Goal: Obtain resource: Obtain resource

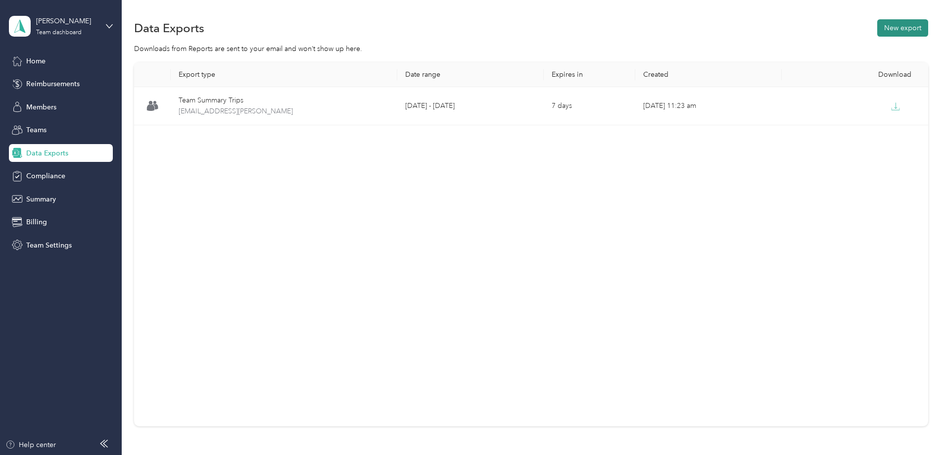
click at [877, 25] on button "New export" at bounding box center [902, 27] width 51 height 17
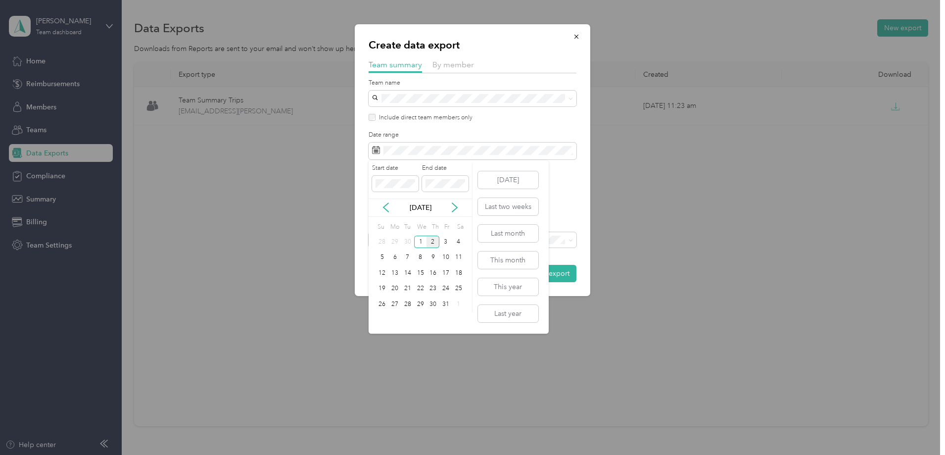
click at [385, 213] on div "[DATE]" at bounding box center [420, 207] width 103 height 18
click at [387, 205] on icon at bounding box center [386, 207] width 10 height 10
click at [392, 240] on div "1" at bounding box center [394, 241] width 13 height 12
click at [408, 302] on div "30" at bounding box center [407, 304] width 13 height 12
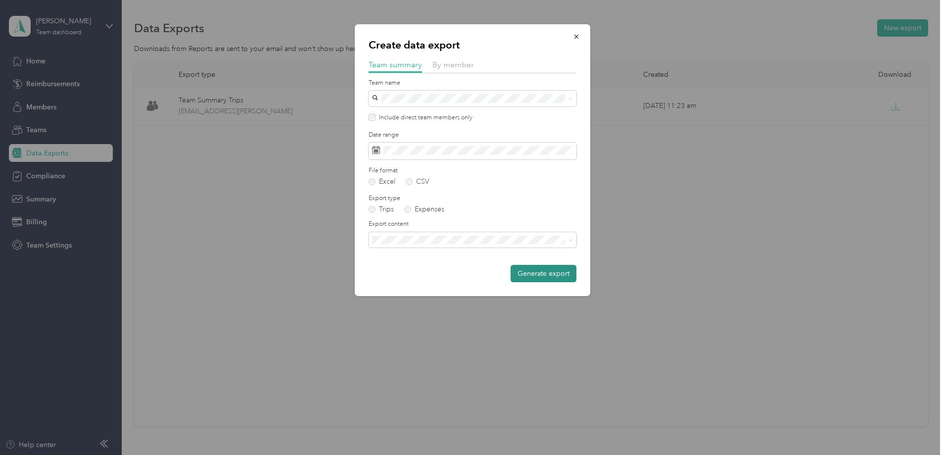
click at [538, 275] on button "Generate export" at bounding box center [544, 273] width 66 height 17
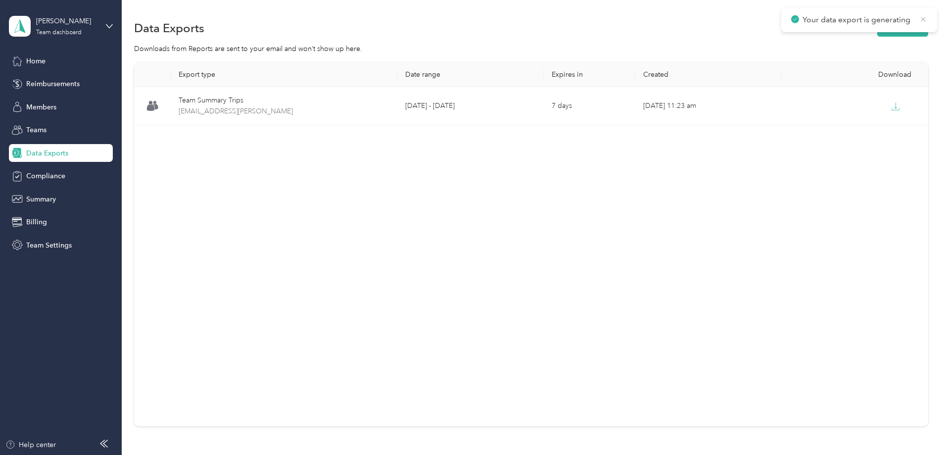
click at [926, 20] on icon at bounding box center [923, 19] width 8 height 9
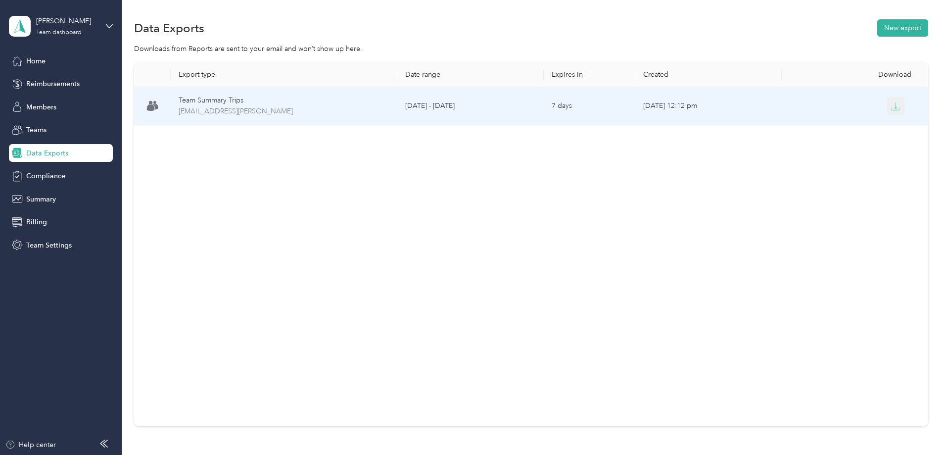
click at [891, 105] on icon "button" at bounding box center [895, 106] width 9 height 9
